Goal: Navigation & Orientation: Find specific page/section

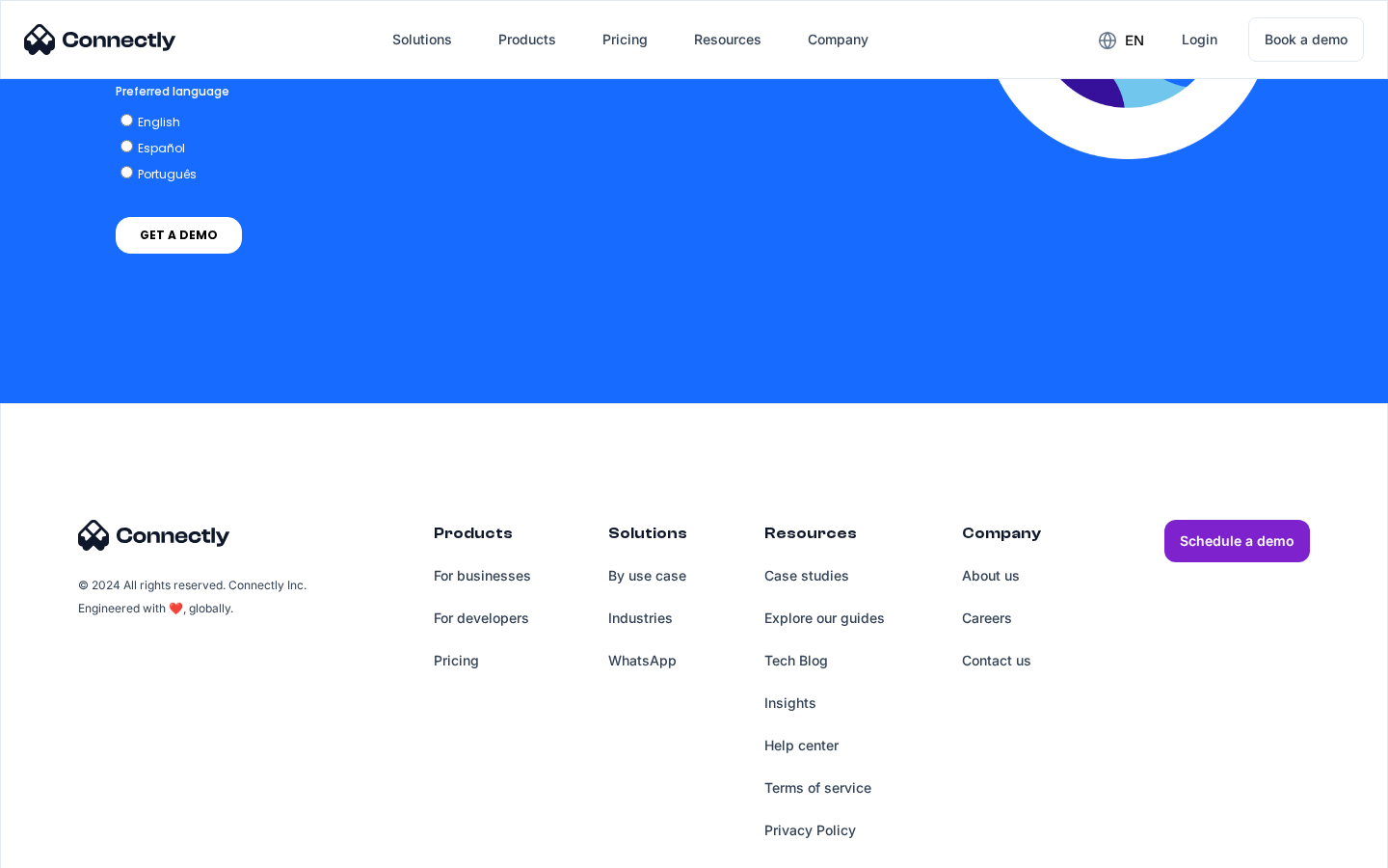
scroll to position [4253, 0]
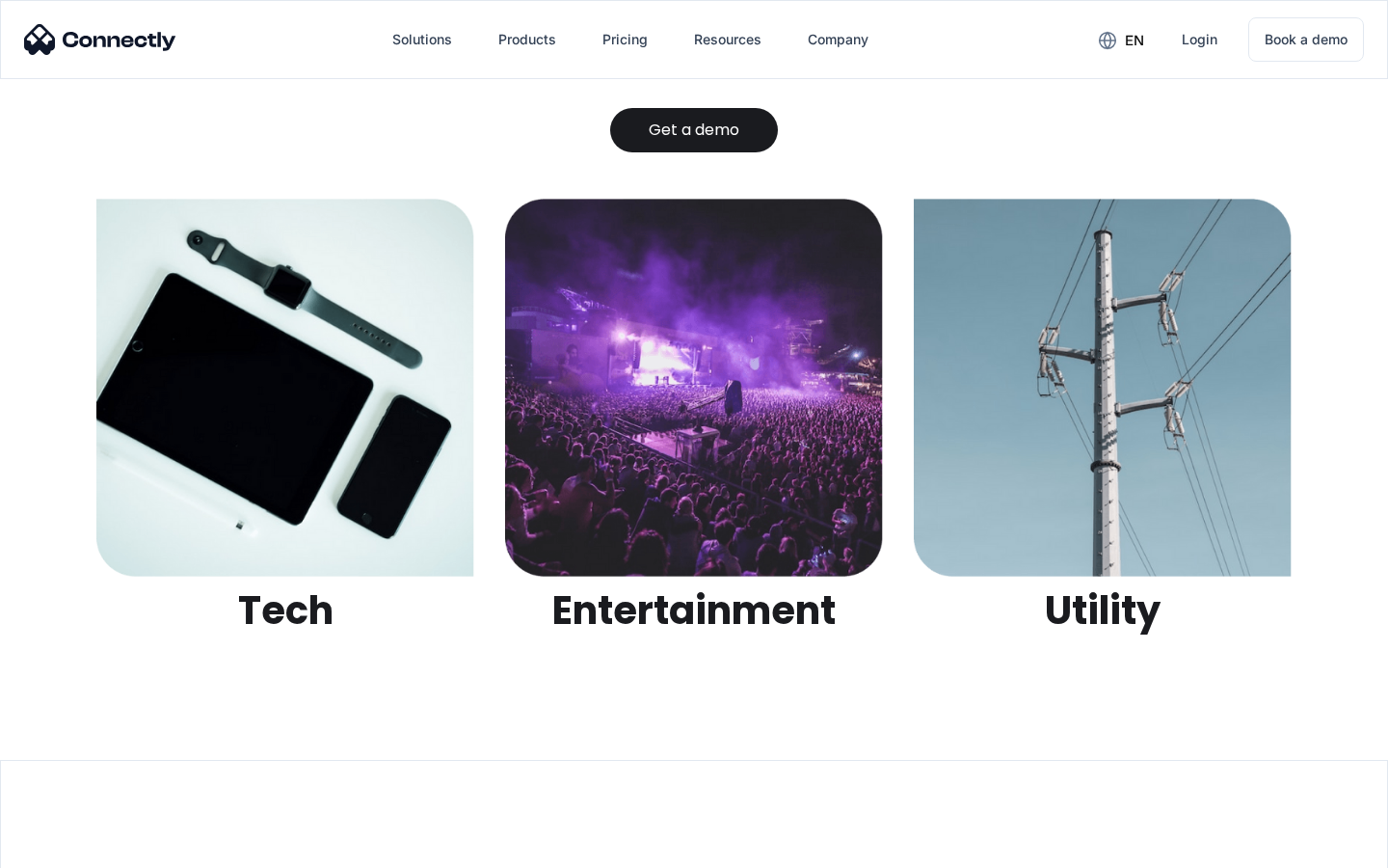
scroll to position [6082, 0]
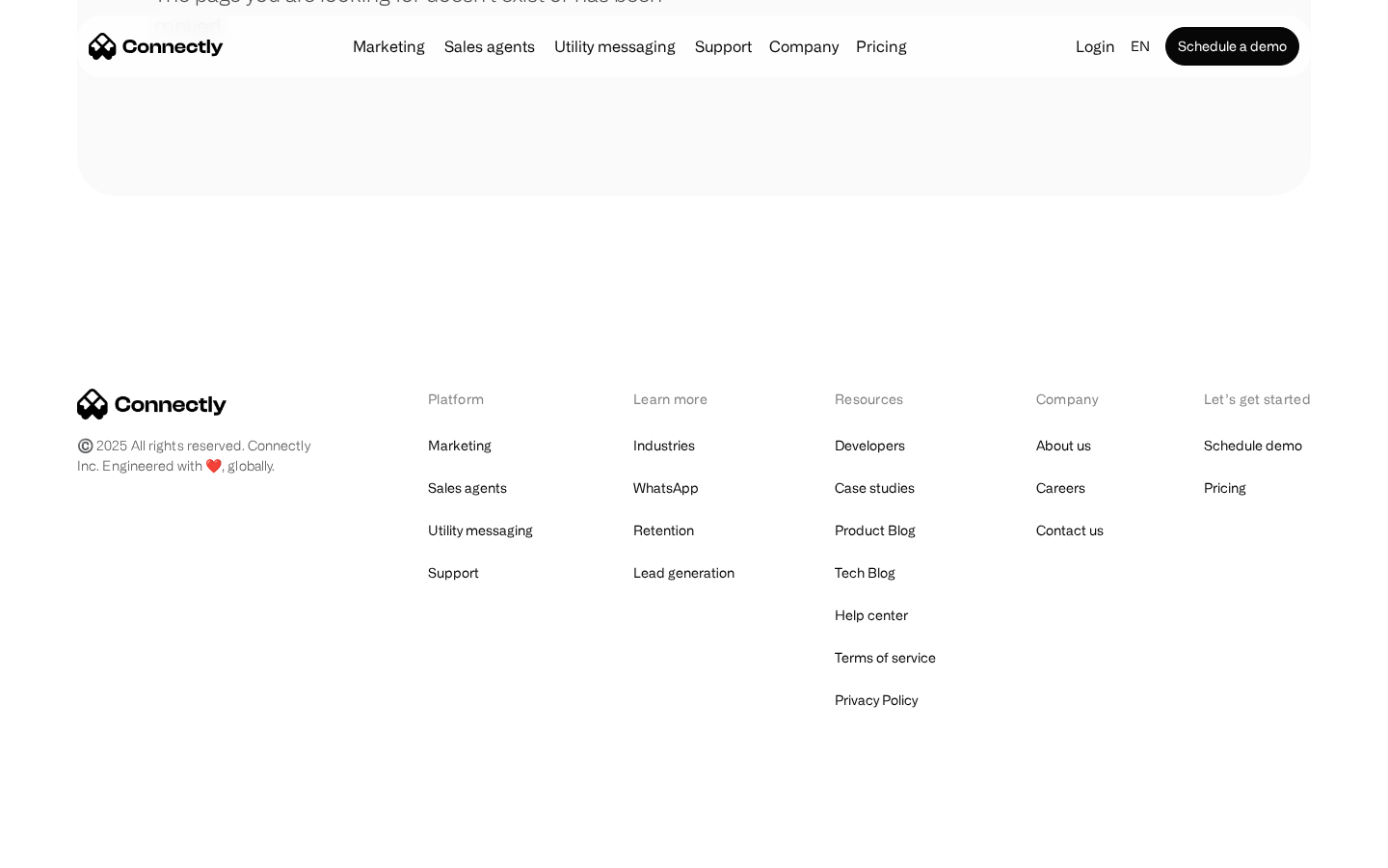
scroll to position [352, 0]
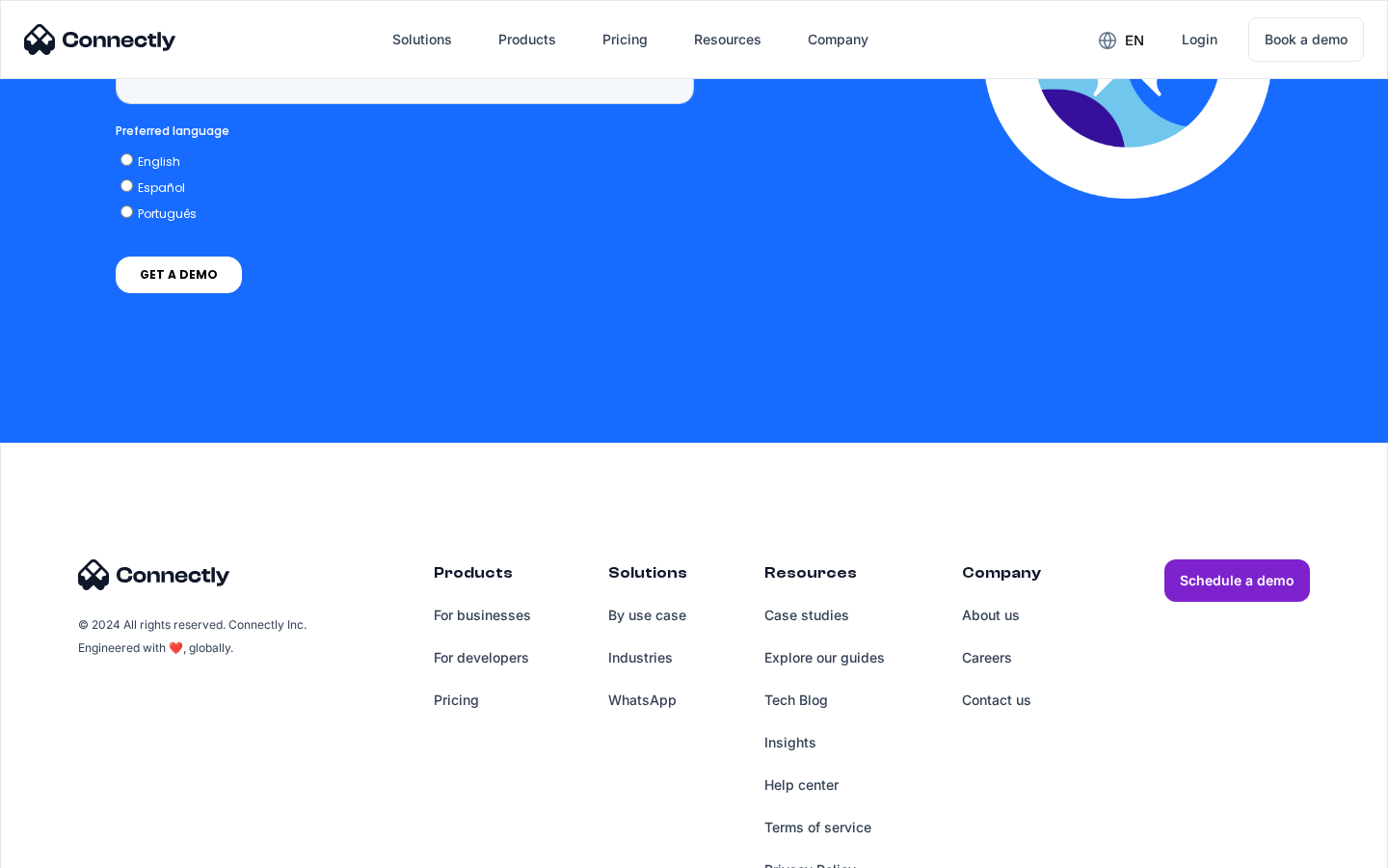
scroll to position [7946, 0]
